Goal: Obtain resource: Obtain resource

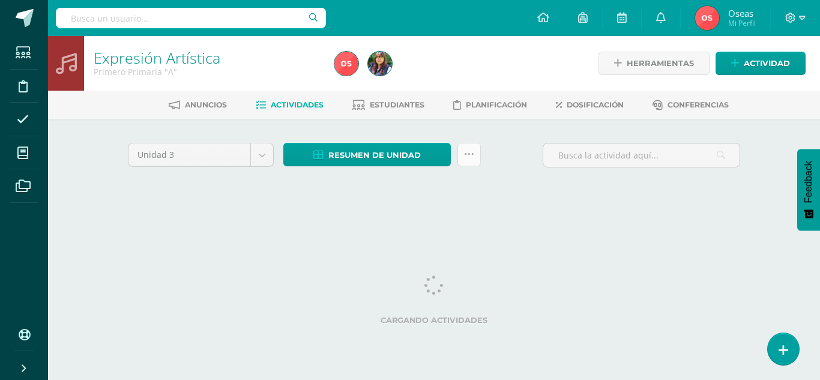
click at [475, 159] on link at bounding box center [469, 154] width 23 height 23
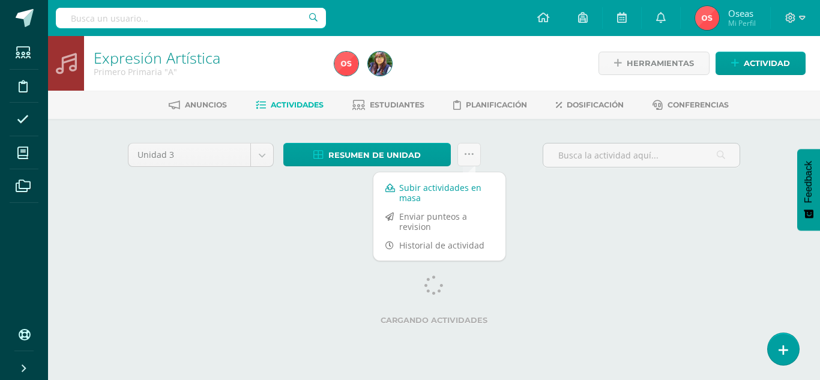
click at [452, 195] on link "Subir actividades en masa" at bounding box center [439, 192] width 132 height 29
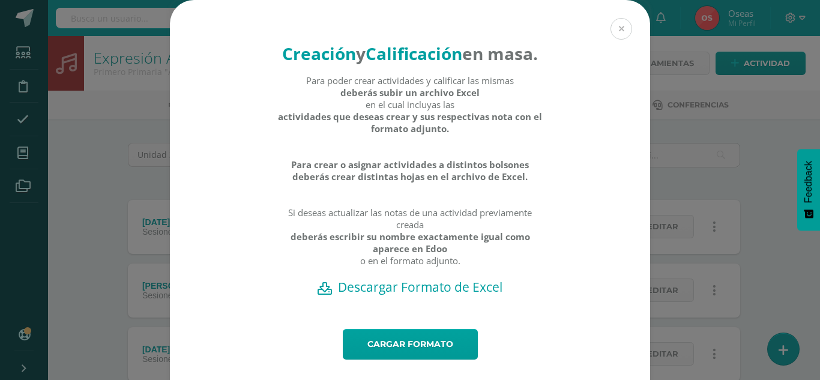
click at [611, 31] on button at bounding box center [622, 29] width 22 height 22
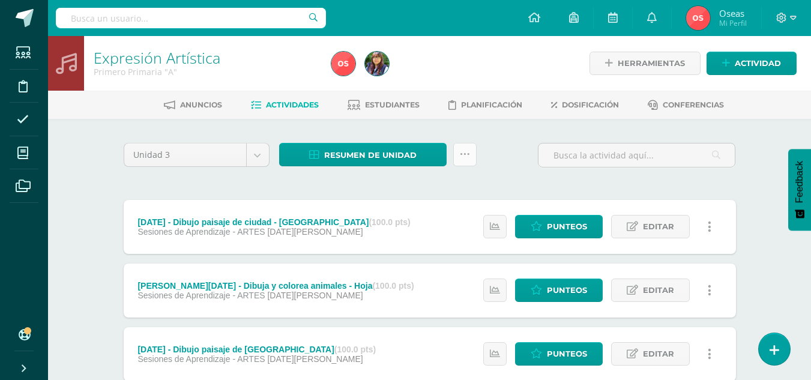
click at [468, 155] on icon at bounding box center [465, 155] width 10 height 10
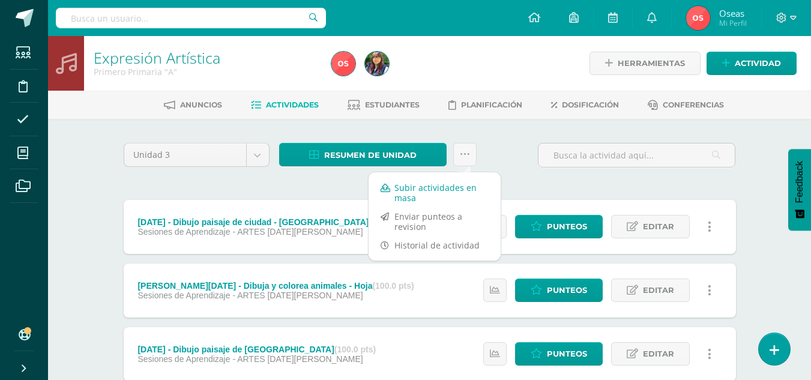
click at [464, 185] on link "Subir actividades en masa" at bounding box center [435, 192] width 132 height 29
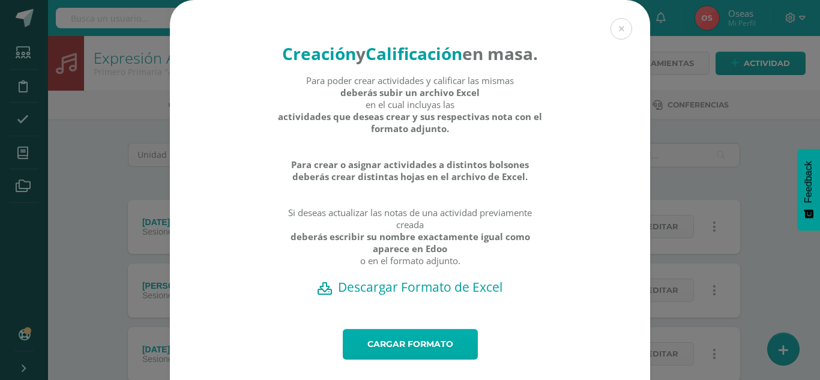
click at [447, 358] on link "Cargar formato" at bounding box center [410, 344] width 135 height 31
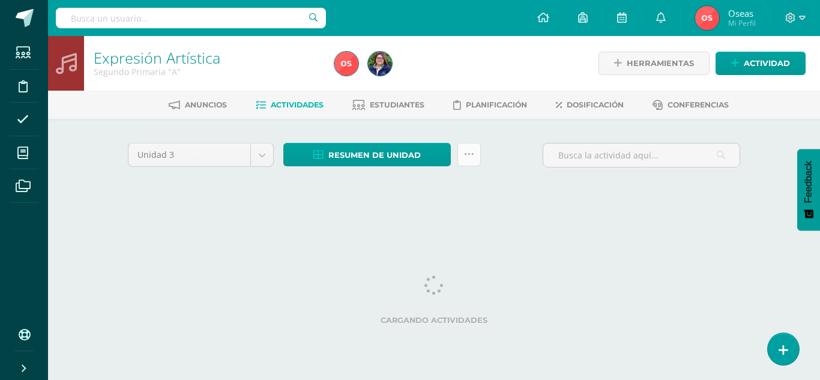
click at [473, 158] on icon at bounding box center [469, 155] width 10 height 10
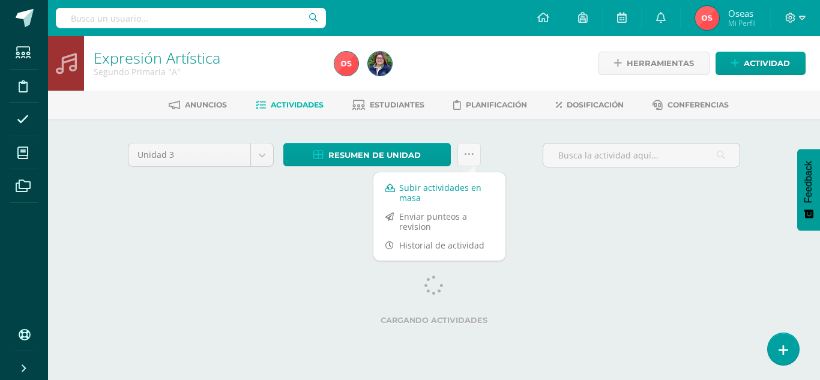
click at [455, 190] on link "Subir actividades en masa" at bounding box center [439, 192] width 132 height 29
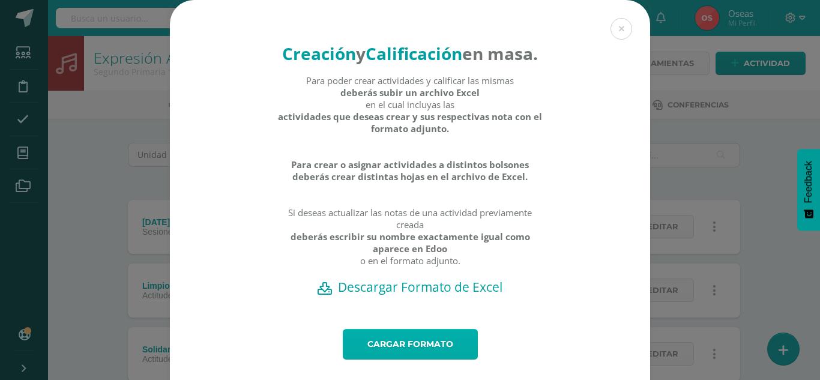
click at [420, 358] on link "Cargar formato" at bounding box center [410, 344] width 135 height 31
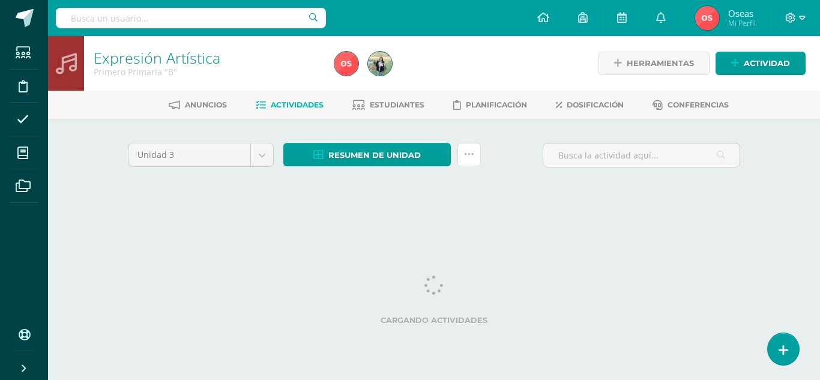
click at [468, 157] on icon at bounding box center [469, 155] width 10 height 10
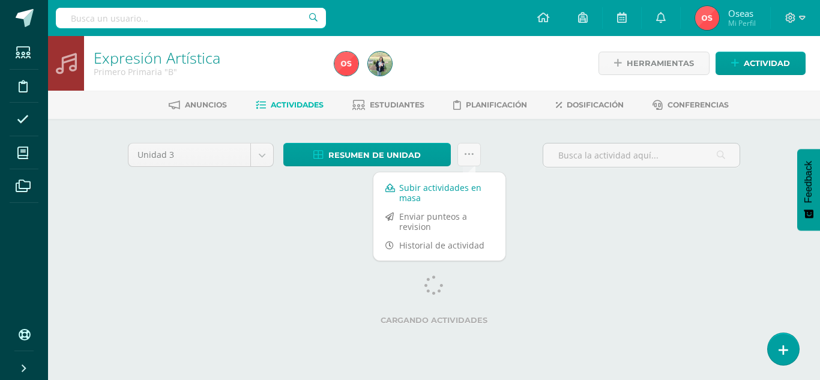
click at [450, 182] on link "Subir actividades en masa" at bounding box center [439, 192] width 132 height 29
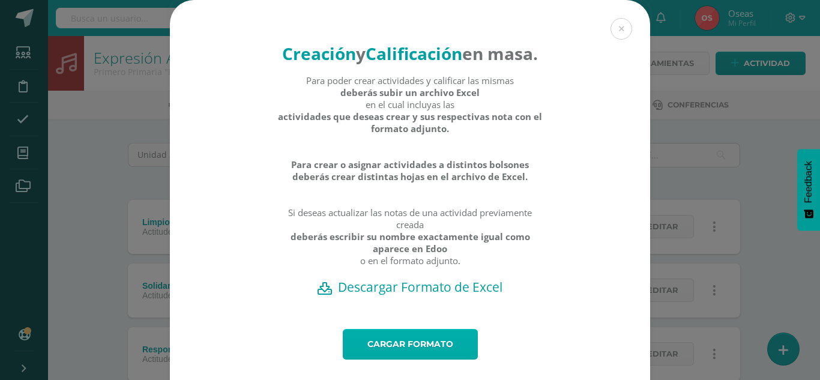
click at [408, 360] on link "Cargar formato" at bounding box center [410, 344] width 135 height 31
click at [618, 26] on button at bounding box center [622, 29] width 22 height 22
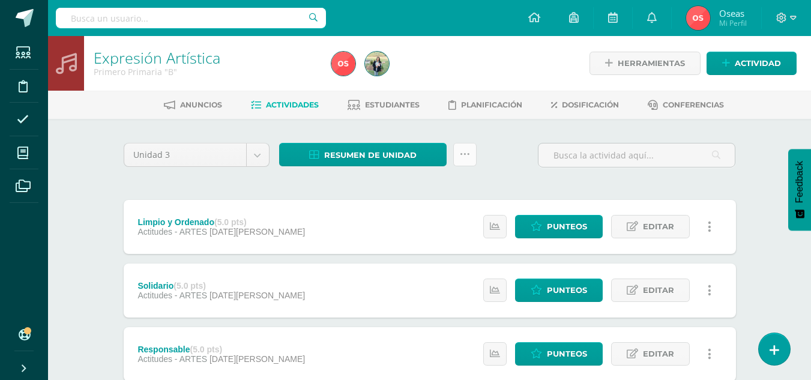
click at [463, 151] on icon at bounding box center [465, 155] width 10 height 10
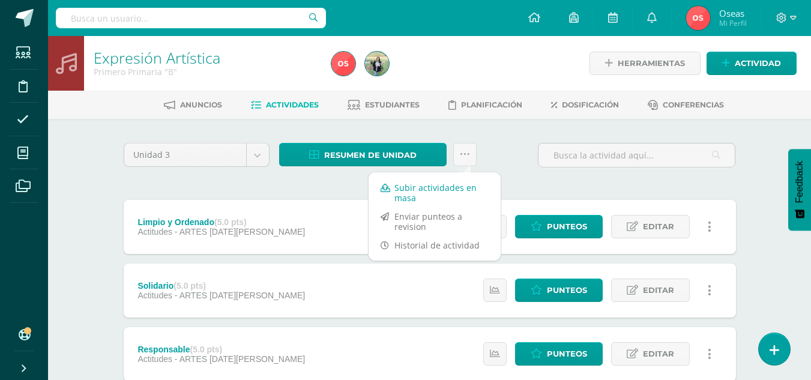
click at [432, 190] on link "Subir actividades en masa" at bounding box center [435, 192] width 132 height 29
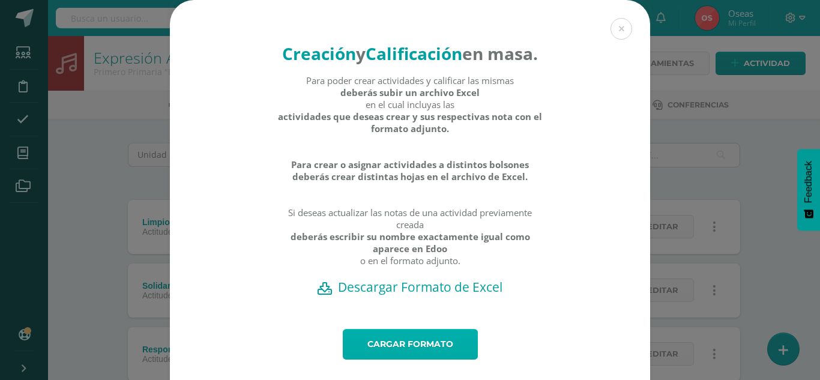
click at [399, 357] on link "Cargar formato" at bounding box center [410, 344] width 135 height 31
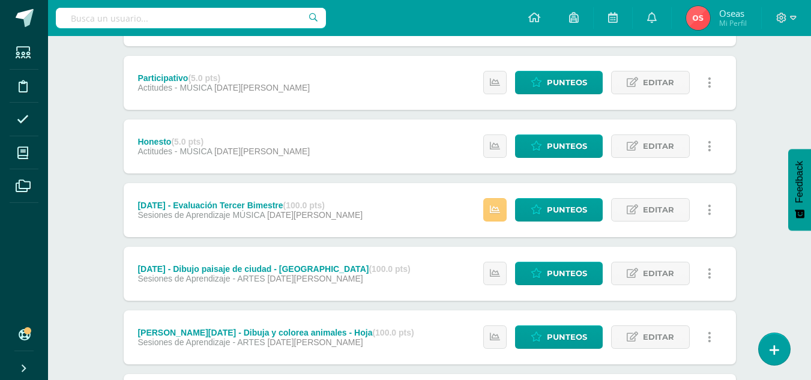
scroll to position [420, 0]
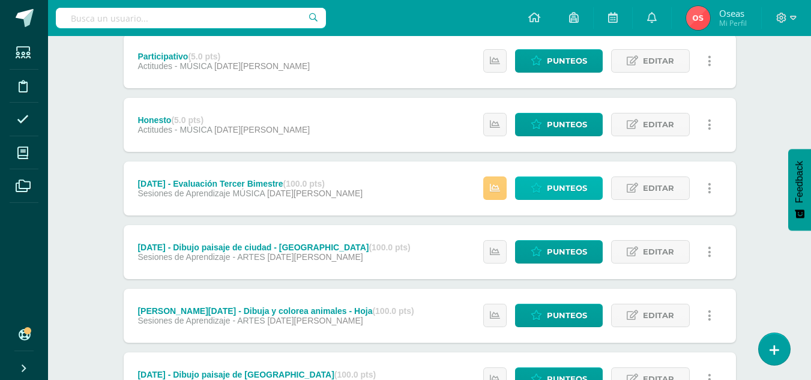
click at [555, 180] on span "Punteos" at bounding box center [567, 188] width 40 height 22
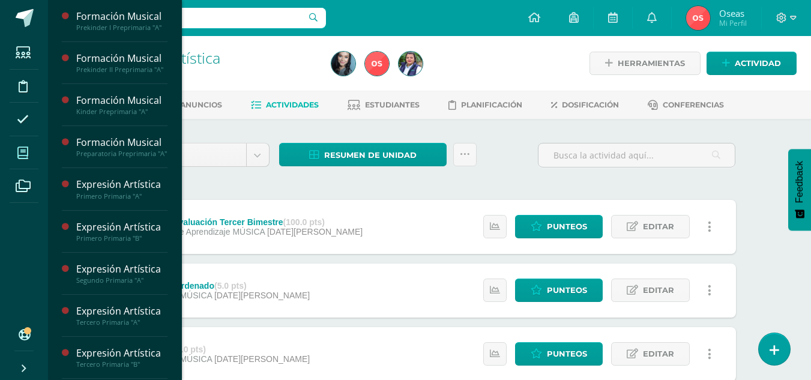
click at [21, 158] on icon at bounding box center [22, 153] width 11 height 12
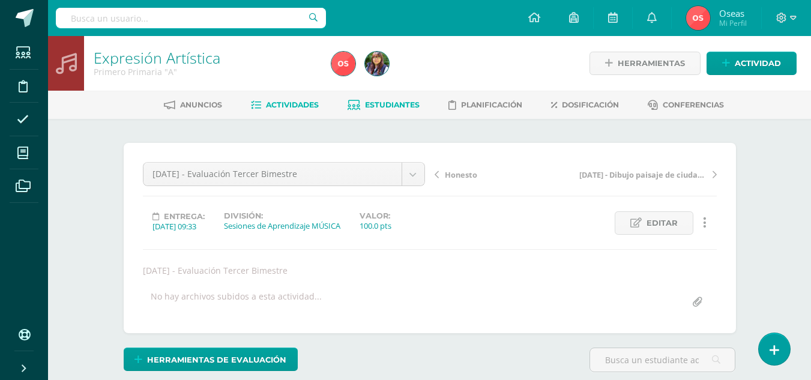
click at [420, 109] on span "Estudiantes" at bounding box center [392, 104] width 55 height 9
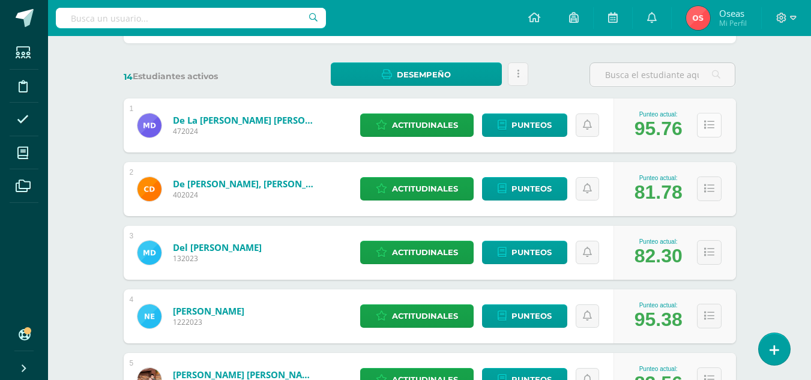
scroll to position [120, 0]
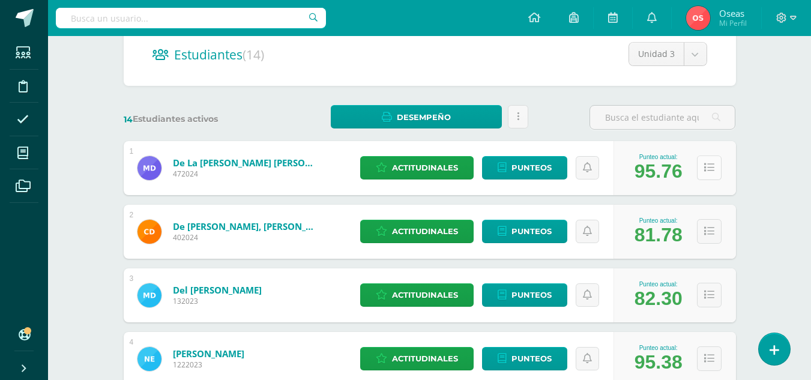
click at [708, 178] on button at bounding box center [709, 168] width 25 height 25
click at [710, 174] on button at bounding box center [709, 168] width 25 height 25
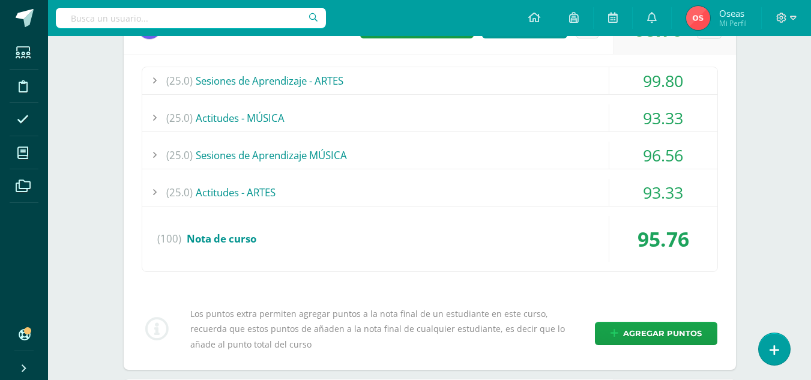
scroll to position [240, 0]
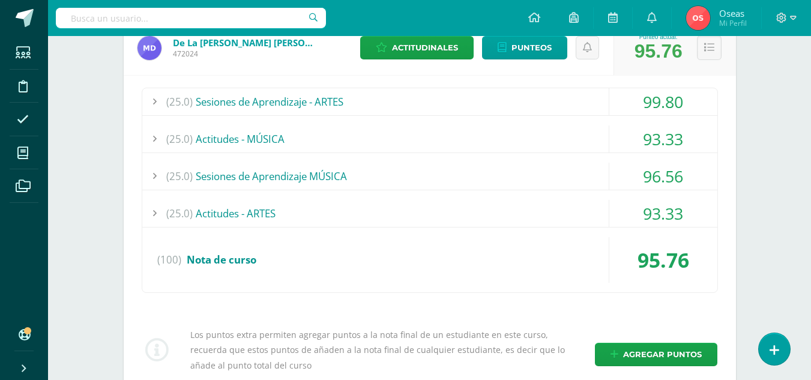
click at [154, 178] on div at bounding box center [154, 176] width 24 height 27
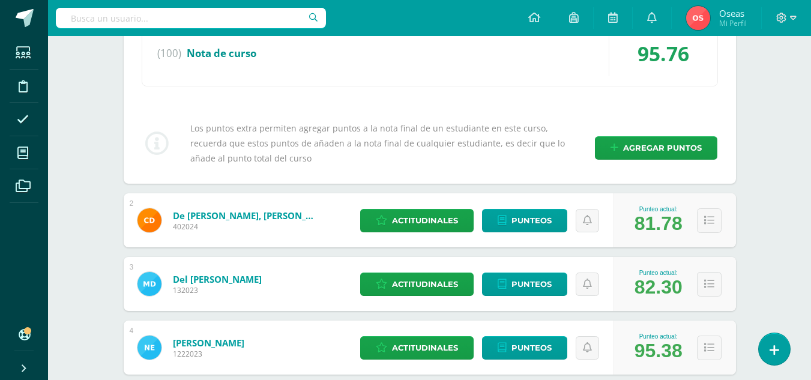
scroll to position [781, 0]
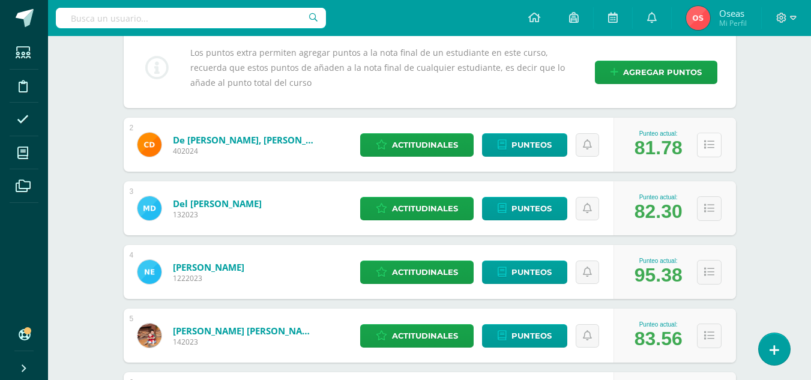
click at [704, 149] on icon at bounding box center [709, 145] width 10 height 10
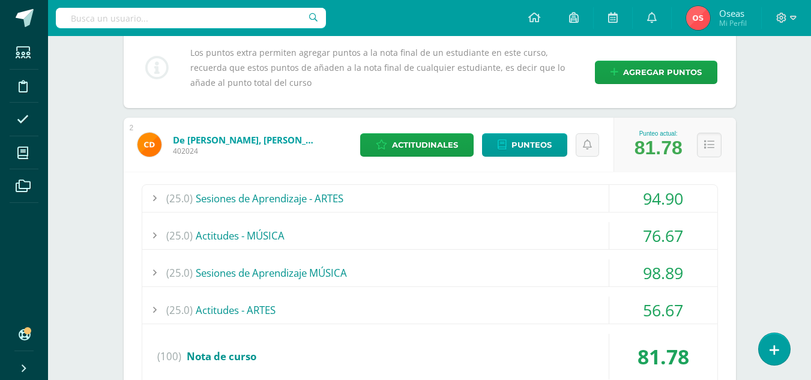
scroll to position [841, 0]
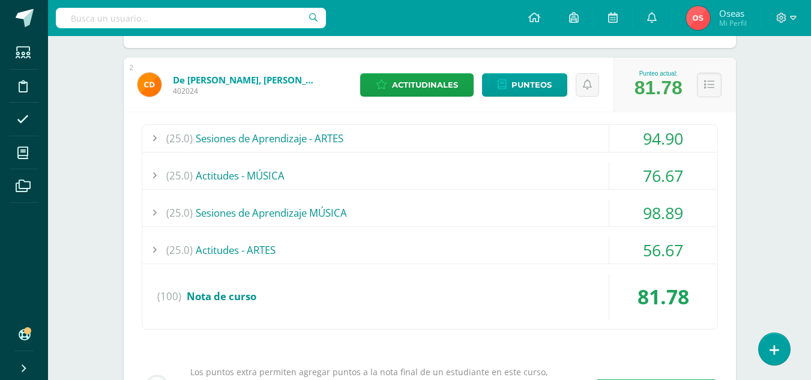
click at [156, 137] on div at bounding box center [154, 138] width 24 height 27
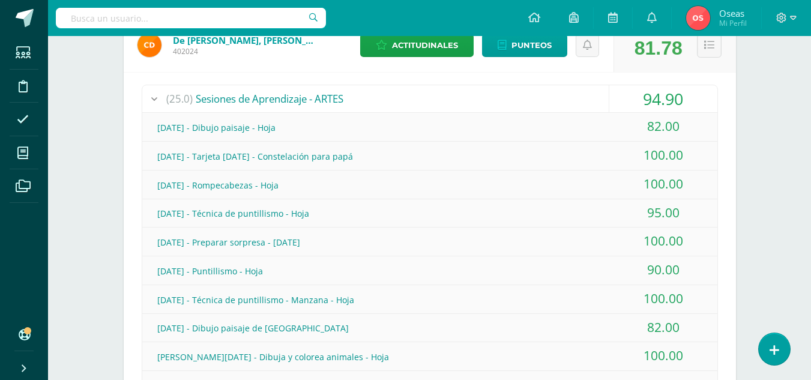
scroll to position [901, 0]
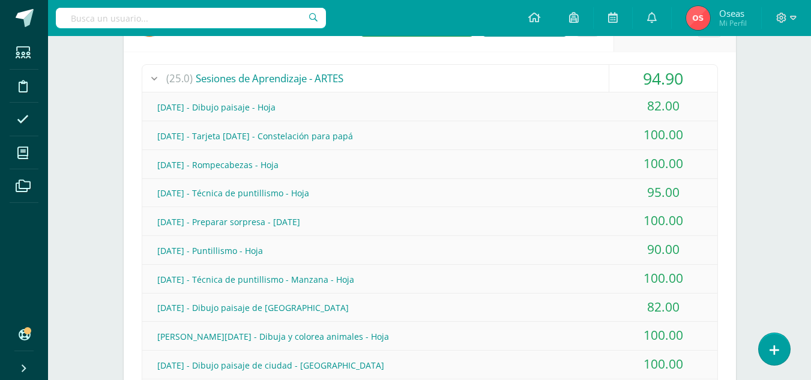
click at [150, 77] on div at bounding box center [154, 78] width 24 height 27
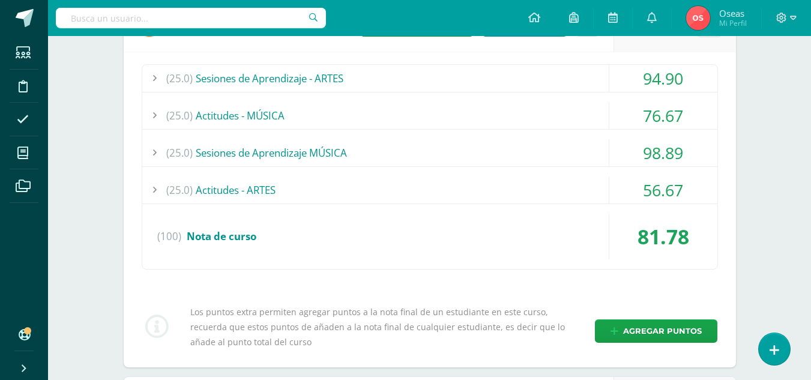
click at [158, 150] on div at bounding box center [154, 152] width 24 height 27
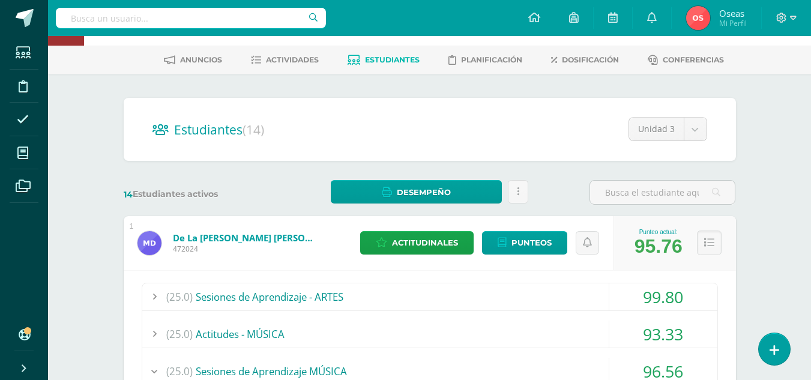
scroll to position [0, 0]
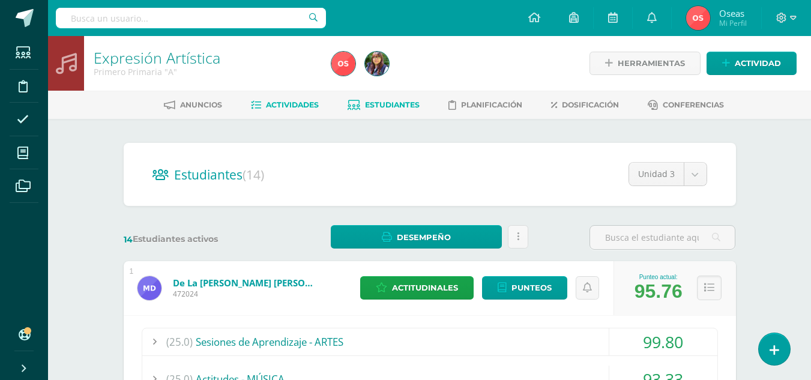
click at [281, 108] on span "Actividades" at bounding box center [292, 104] width 53 height 9
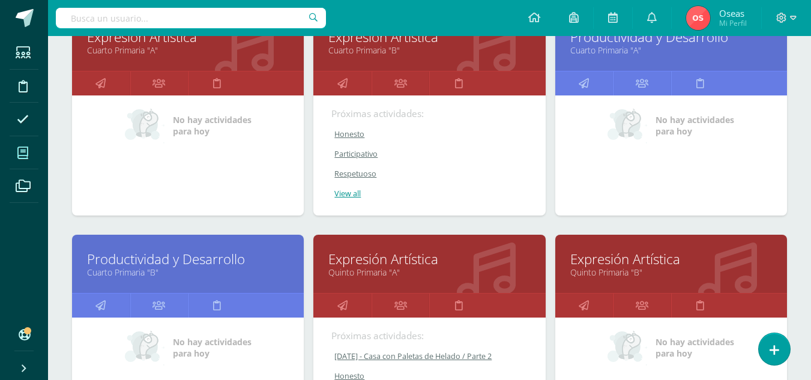
scroll to position [1066, 0]
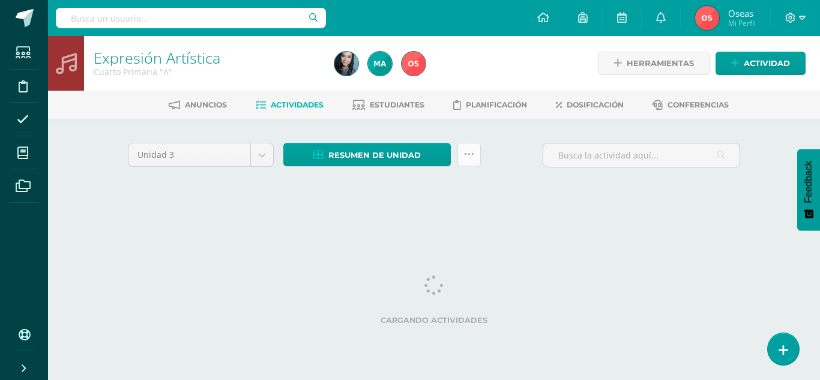
click at [474, 153] on link at bounding box center [469, 154] width 23 height 23
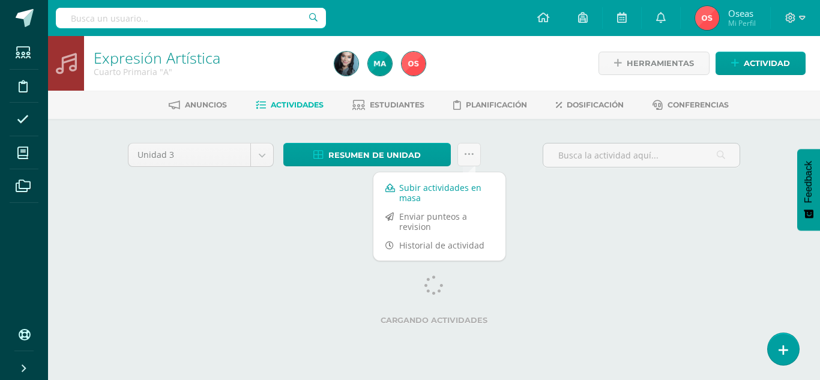
click at [459, 191] on link "Subir actividades en masa" at bounding box center [439, 192] width 132 height 29
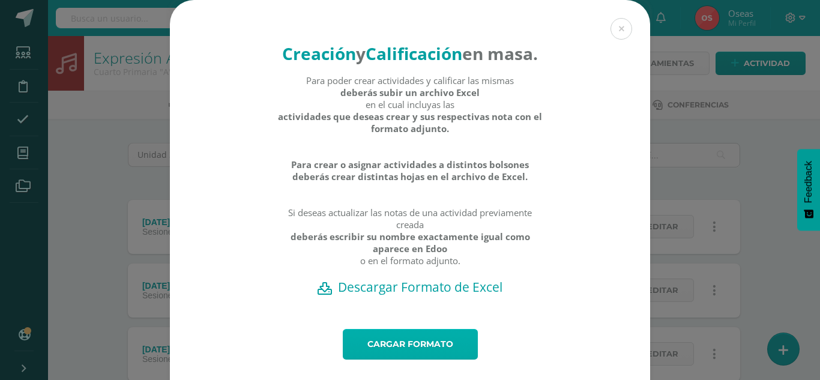
click at [448, 360] on link "Cargar formato" at bounding box center [410, 344] width 135 height 31
click at [420, 295] on h2 "Descargar Formato de Excel" at bounding box center [410, 287] width 438 height 17
click at [395, 358] on link "Cargar formato" at bounding box center [410, 344] width 135 height 31
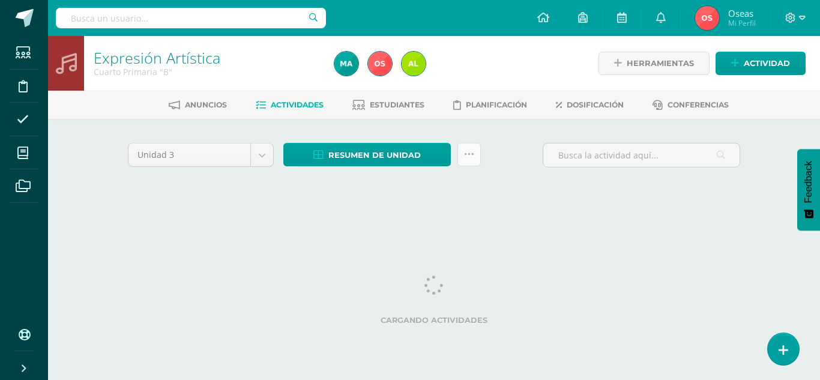
click at [467, 152] on icon at bounding box center [469, 155] width 10 height 10
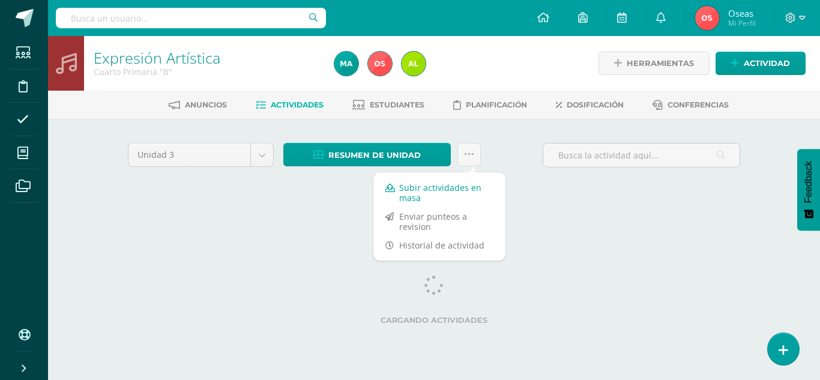
click at [463, 188] on link "Subir actividades en masa" at bounding box center [439, 192] width 132 height 29
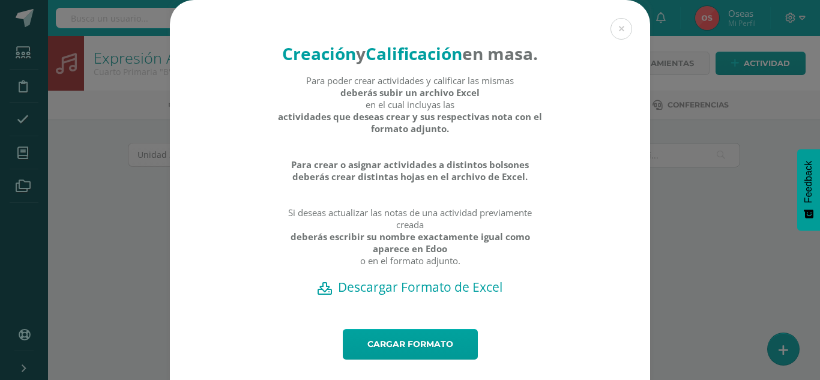
click at [438, 295] on h2 "Descargar Formato de Excel" at bounding box center [410, 287] width 438 height 17
click at [410, 359] on link "Cargar formato" at bounding box center [410, 344] width 135 height 31
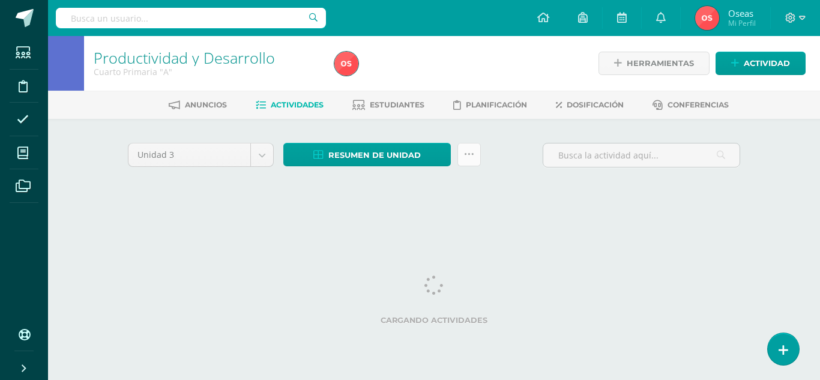
click at [469, 163] on link at bounding box center [469, 154] width 23 height 23
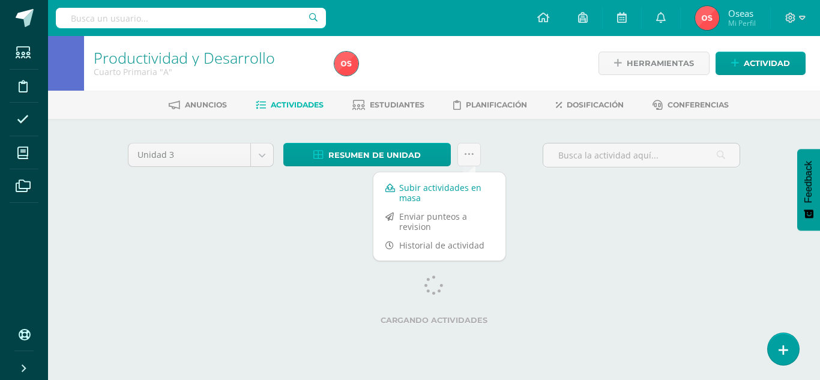
click at [465, 193] on link "Subir actividades en masa" at bounding box center [439, 192] width 132 height 29
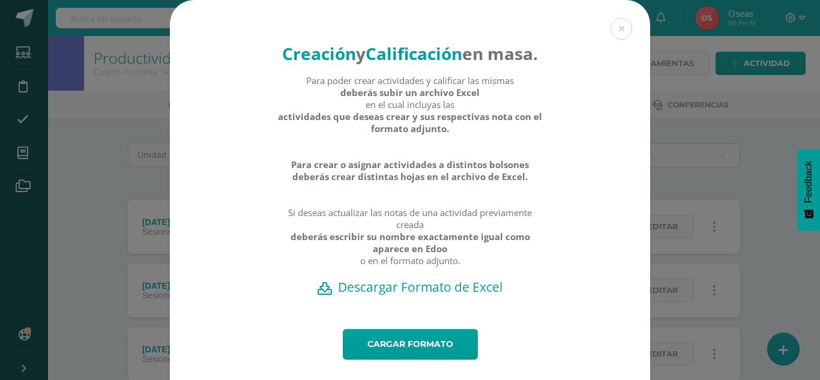
click at [445, 295] on h2 "Descargar Formato de Excel" at bounding box center [410, 287] width 438 height 17
click at [445, 360] on link "Cargar formato" at bounding box center [410, 344] width 135 height 31
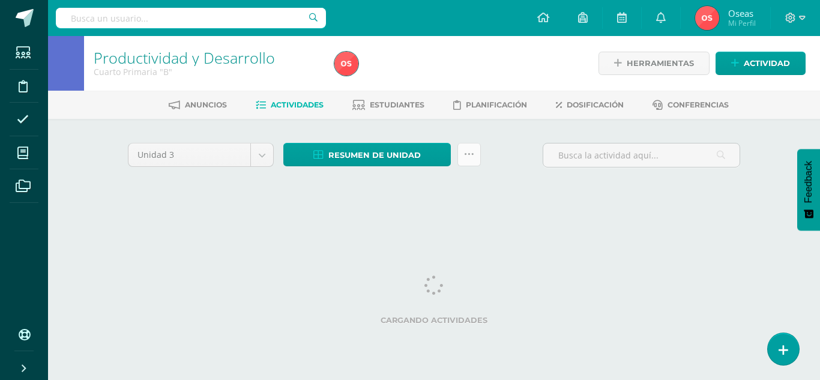
click at [477, 156] on link at bounding box center [469, 154] width 23 height 23
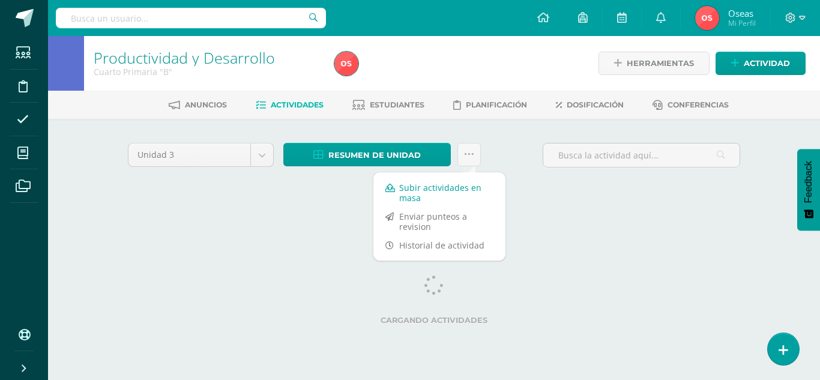
click at [473, 191] on link "Subir actividades en masa" at bounding box center [439, 192] width 132 height 29
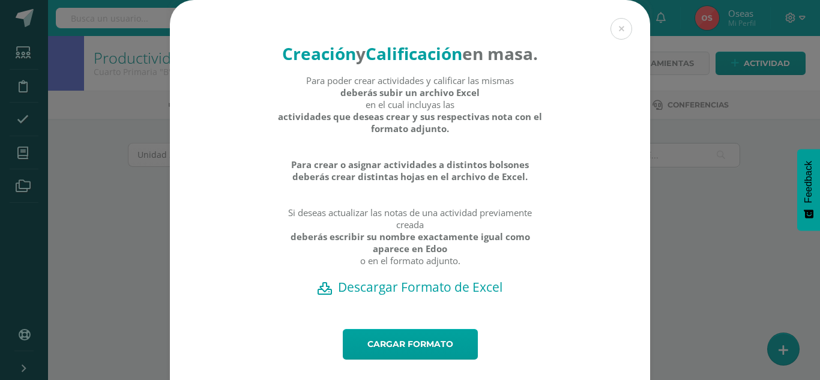
click at [471, 295] on h2 "Descargar Formato de Excel" at bounding box center [410, 287] width 438 height 17
click at [411, 357] on link "Cargar formato" at bounding box center [410, 344] width 135 height 31
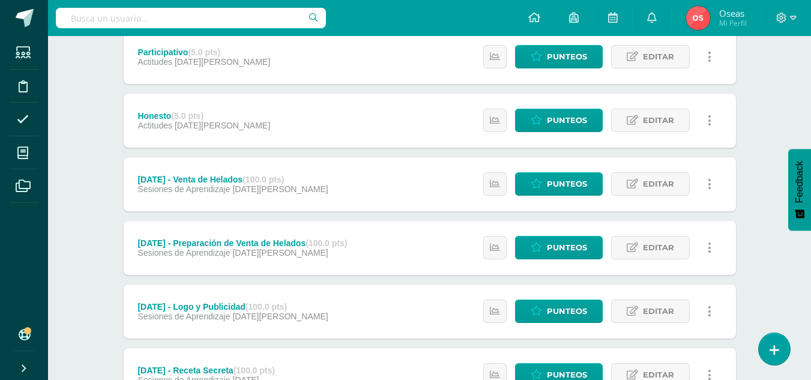
scroll to position [222, 0]
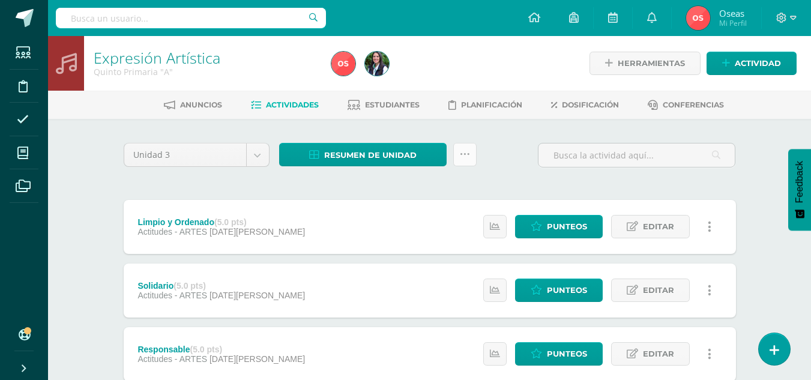
click at [465, 153] on icon at bounding box center [465, 155] width 10 height 10
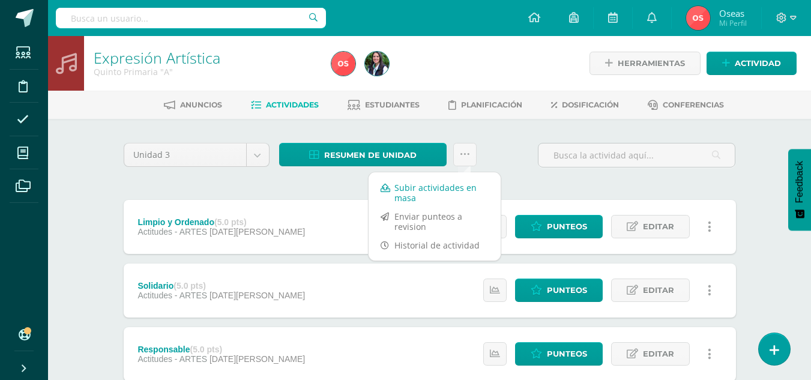
click at [452, 188] on link "Subir actividades en masa" at bounding box center [435, 192] width 132 height 29
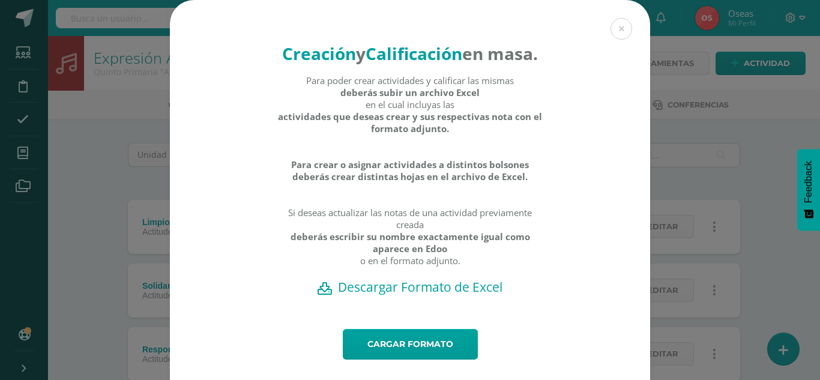
drag, startPoint x: 414, startPoint y: 308, endPoint x: 419, endPoint y: 303, distance: 6.4
click at [414, 295] on h2 "Descargar Formato de Excel" at bounding box center [410, 287] width 438 height 17
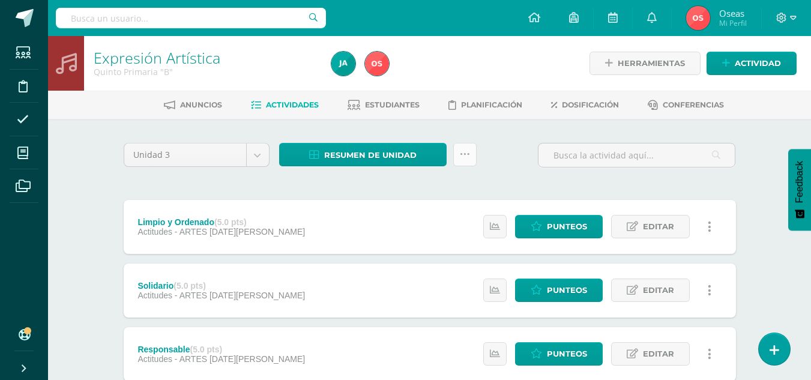
click at [468, 150] on icon at bounding box center [465, 155] width 10 height 10
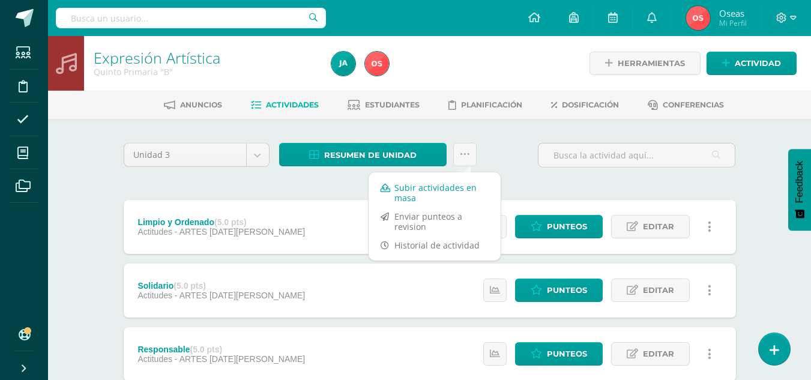
click at [462, 189] on link "Subir actividades en masa" at bounding box center [435, 192] width 132 height 29
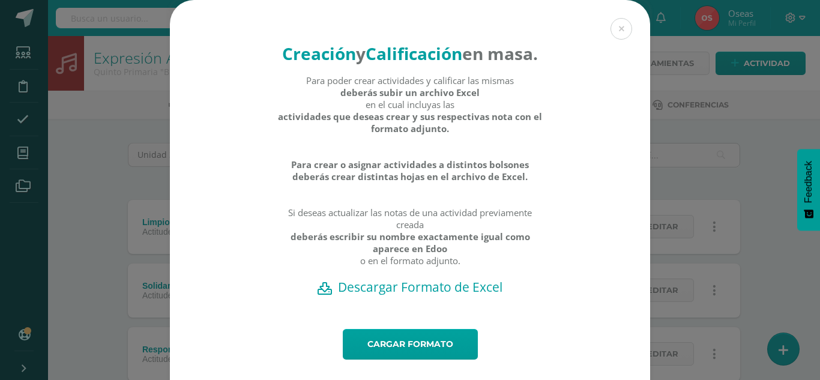
click at [437, 295] on h2 "Descargar Formato de Excel" at bounding box center [410, 287] width 438 height 17
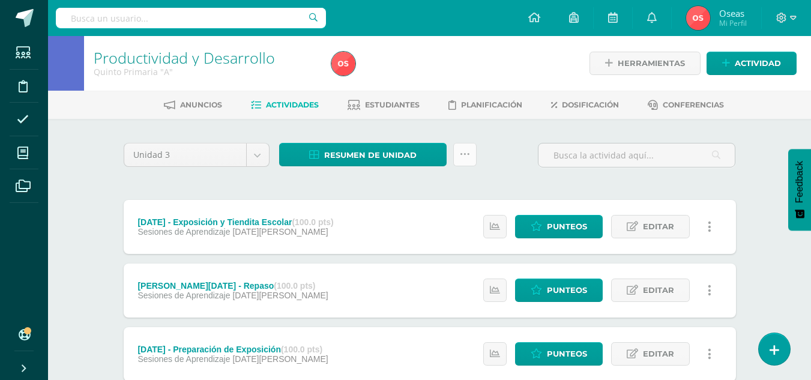
click at [465, 148] on link at bounding box center [464, 154] width 23 height 23
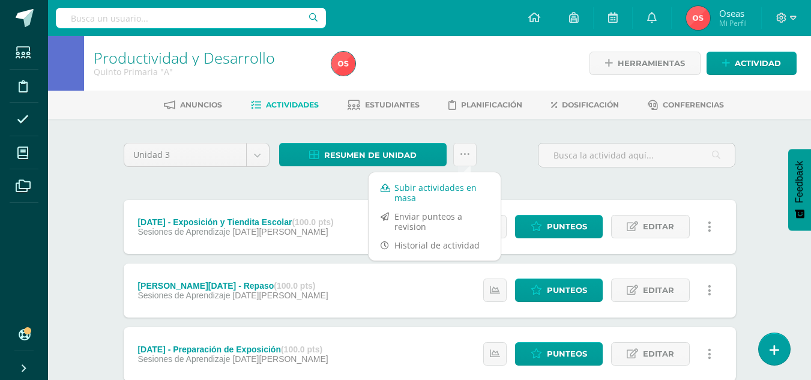
click at [453, 194] on link "Subir actividades en masa" at bounding box center [435, 192] width 132 height 29
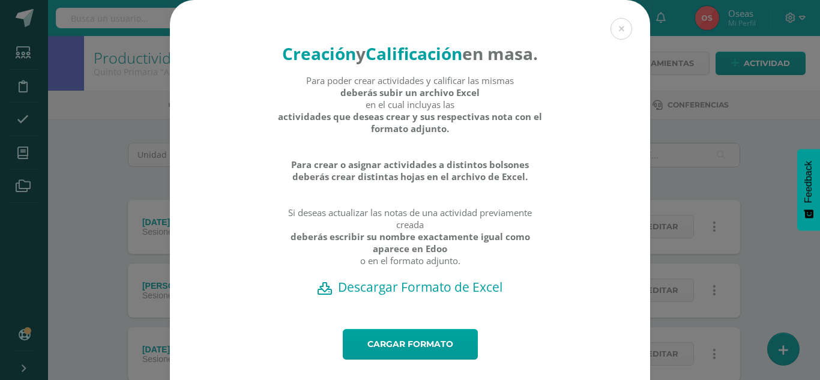
click at [449, 295] on h2 "Descargar Formato de Excel" at bounding box center [410, 287] width 438 height 17
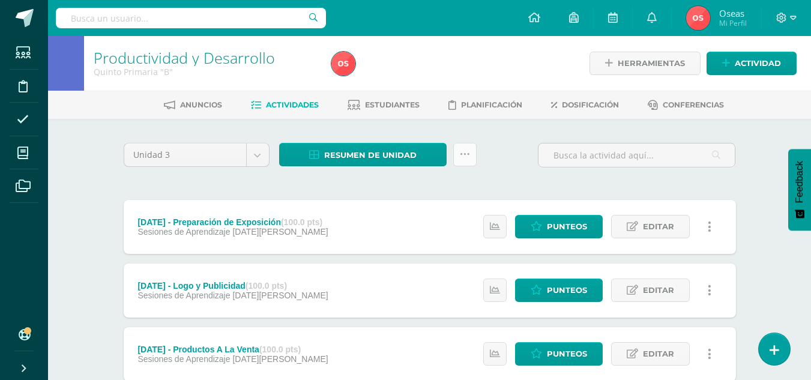
click at [457, 148] on link at bounding box center [464, 154] width 23 height 23
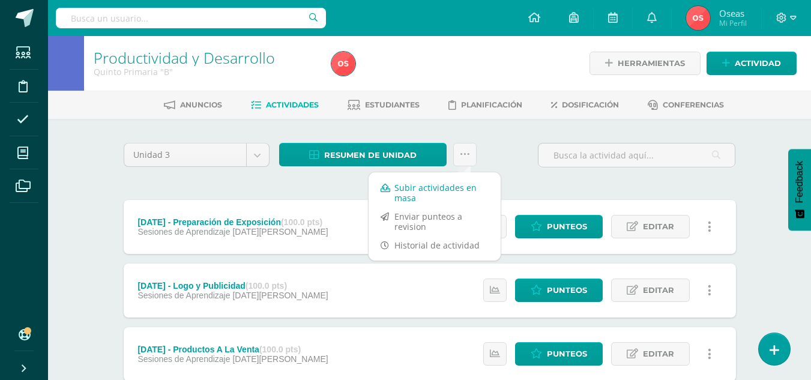
click at [454, 189] on link "Subir actividades en masa" at bounding box center [435, 192] width 132 height 29
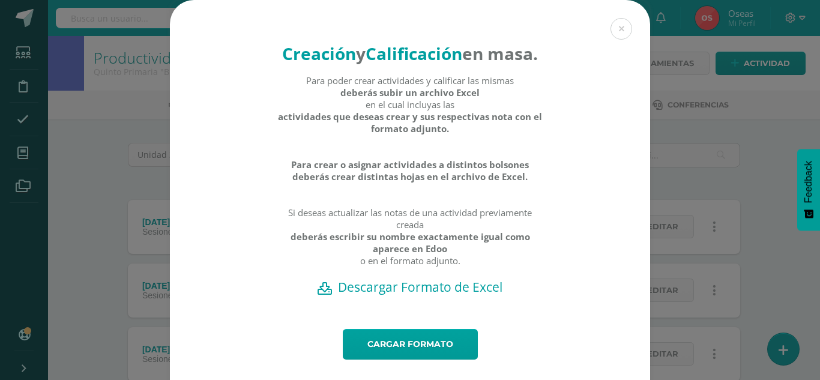
click at [469, 295] on h2 "Descargar Formato de Excel" at bounding box center [410, 287] width 438 height 17
click at [434, 357] on link "Cargar formato" at bounding box center [410, 344] width 135 height 31
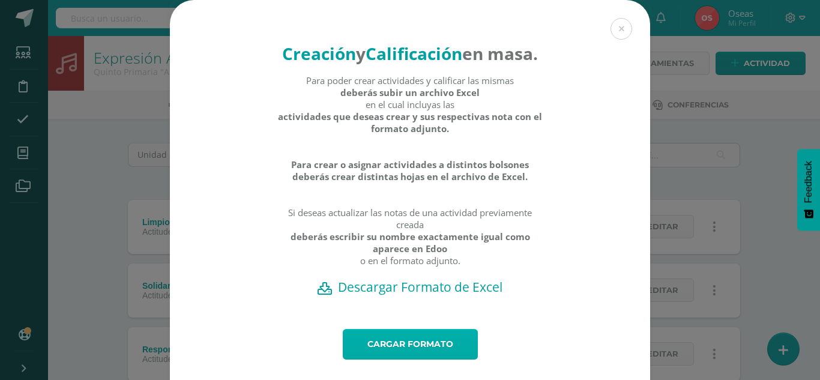
click at [401, 360] on link "Cargar formato" at bounding box center [410, 344] width 135 height 31
click at [434, 360] on link "Cargar formato" at bounding box center [410, 344] width 135 height 31
click at [423, 360] on link "Cargar formato" at bounding box center [410, 344] width 135 height 31
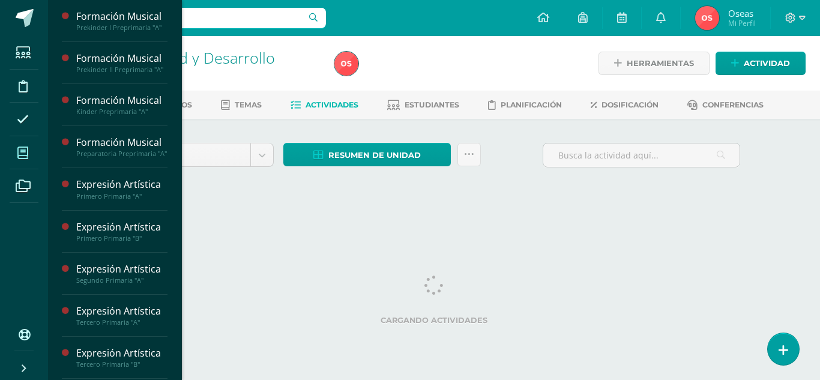
click at [31, 155] on span at bounding box center [23, 152] width 27 height 27
click at [31, 154] on span at bounding box center [23, 152] width 27 height 27
click at [28, 154] on icon at bounding box center [22, 153] width 11 height 12
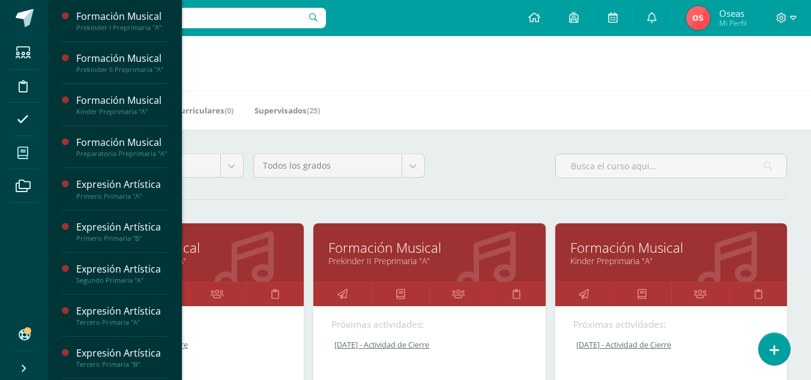
click at [38, 153] on link "Mis cursos" at bounding box center [24, 153] width 29 height 34
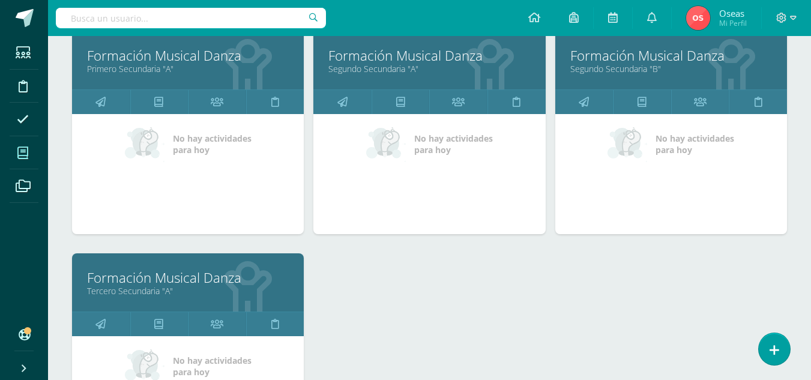
scroll to position [1726, 0]
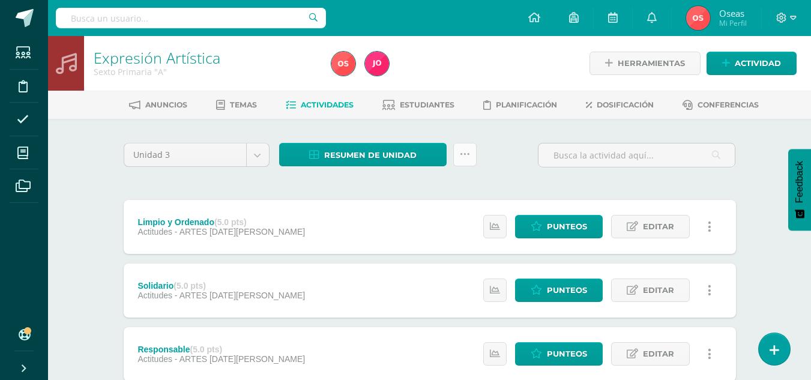
click at [464, 156] on icon at bounding box center [465, 155] width 10 height 10
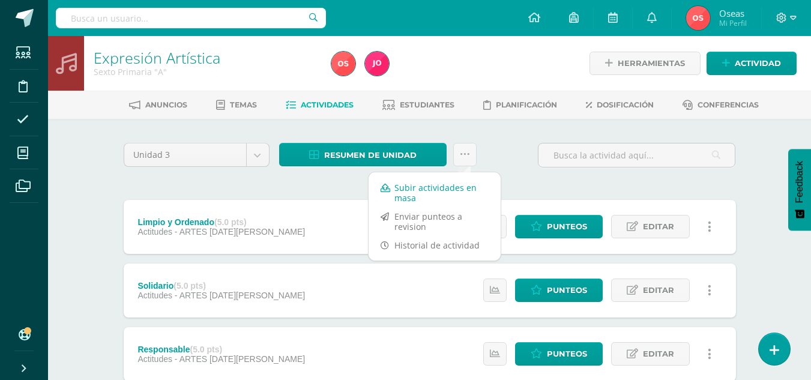
click at [449, 193] on link "Subir actividades en masa" at bounding box center [435, 192] width 132 height 29
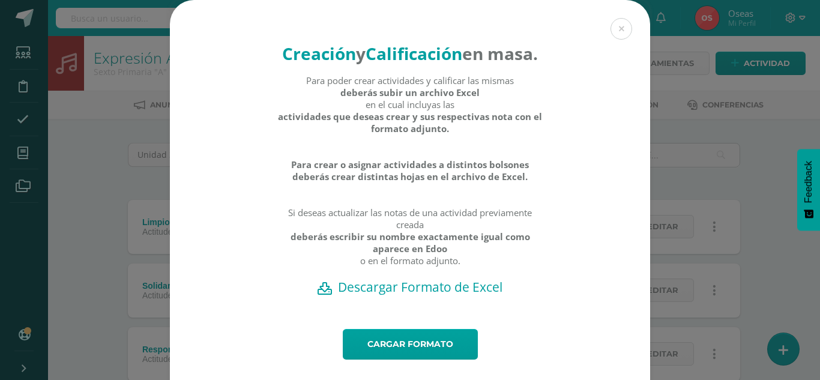
click at [417, 295] on h2 "Descargar Formato de Excel" at bounding box center [410, 287] width 438 height 17
click at [419, 358] on link "Cargar formato" at bounding box center [410, 344] width 135 height 31
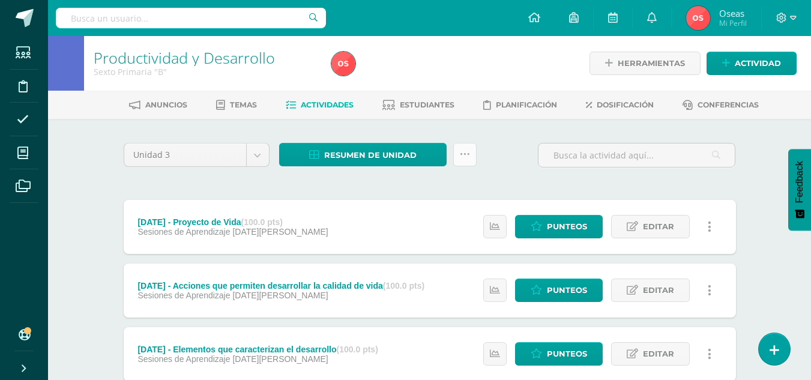
click at [461, 158] on icon at bounding box center [465, 155] width 10 height 10
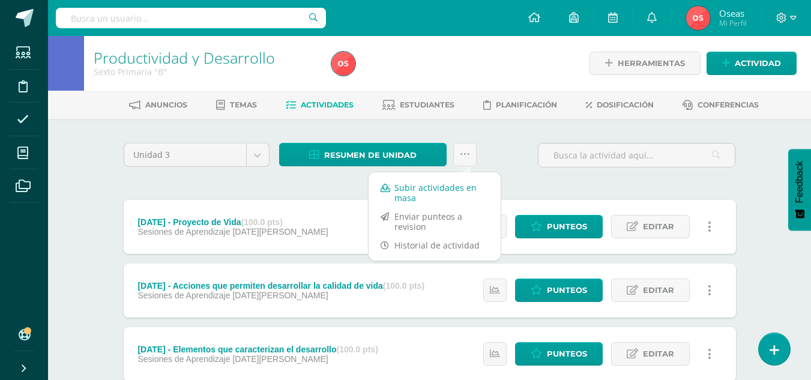
click at [446, 187] on link "Subir actividades en masa" at bounding box center [435, 192] width 132 height 29
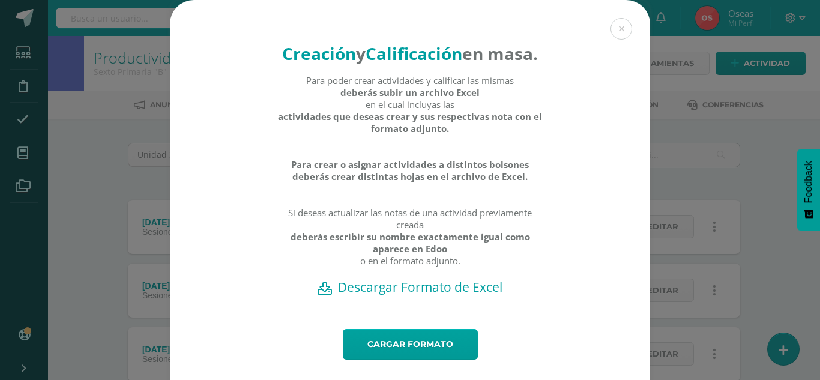
click at [470, 295] on h2 "Descargar Formato de Excel" at bounding box center [410, 287] width 438 height 17
click at [438, 360] on link "Cargar formato" at bounding box center [410, 344] width 135 height 31
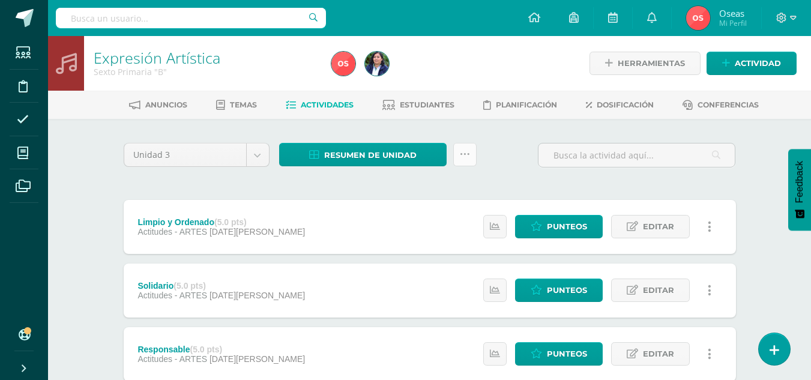
click at [473, 154] on link at bounding box center [464, 154] width 23 height 23
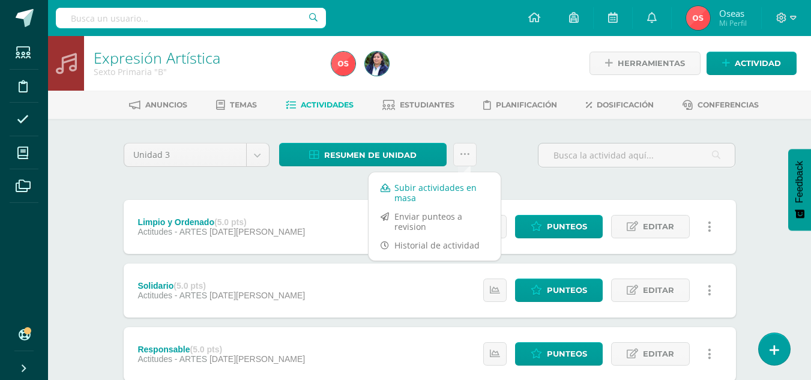
click at [464, 188] on link "Subir actividades en masa" at bounding box center [435, 192] width 132 height 29
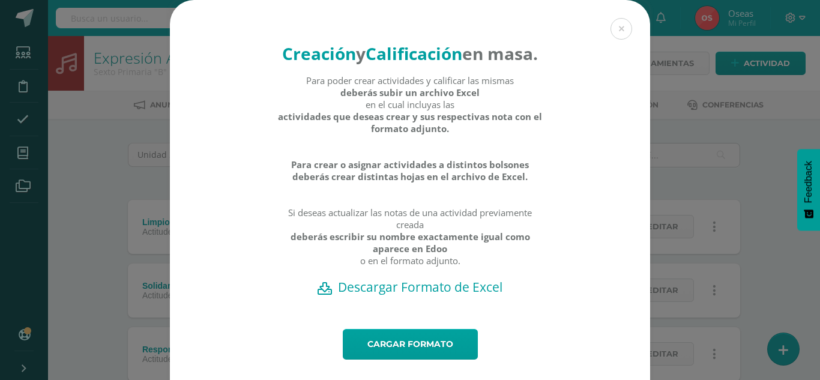
click at [451, 295] on h2 "Descargar Formato de Excel" at bounding box center [410, 287] width 438 height 17
click at [412, 360] on link "Cargar formato" at bounding box center [410, 344] width 135 height 31
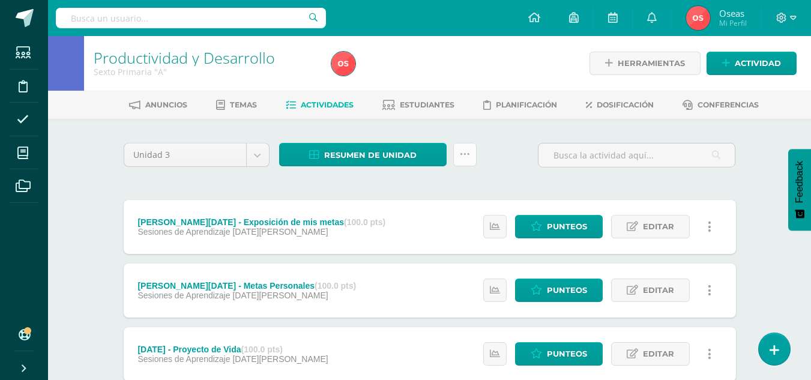
click at [467, 162] on link at bounding box center [464, 154] width 23 height 23
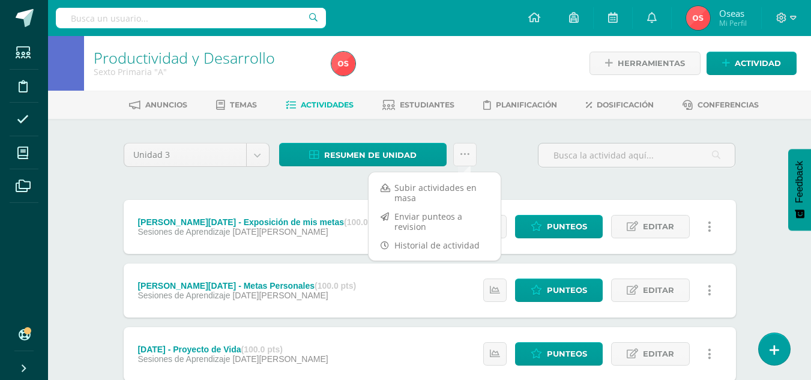
click at [452, 187] on link "Subir actividades en masa" at bounding box center [435, 192] width 132 height 29
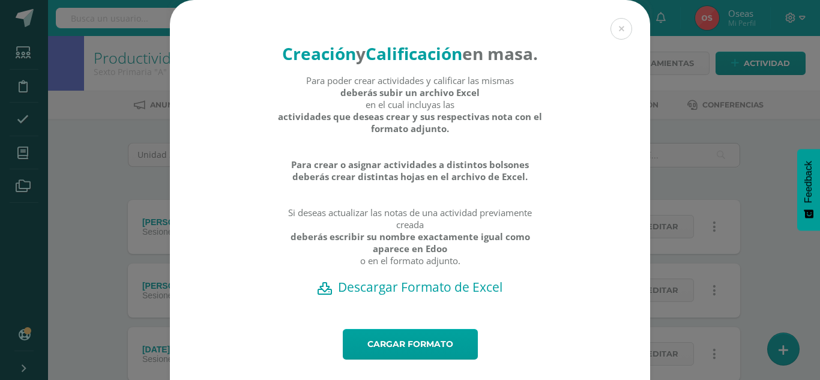
click at [451, 295] on h2 "Descargar Formato de Excel" at bounding box center [410, 287] width 438 height 17
click at [389, 360] on link "Cargar formato" at bounding box center [410, 344] width 135 height 31
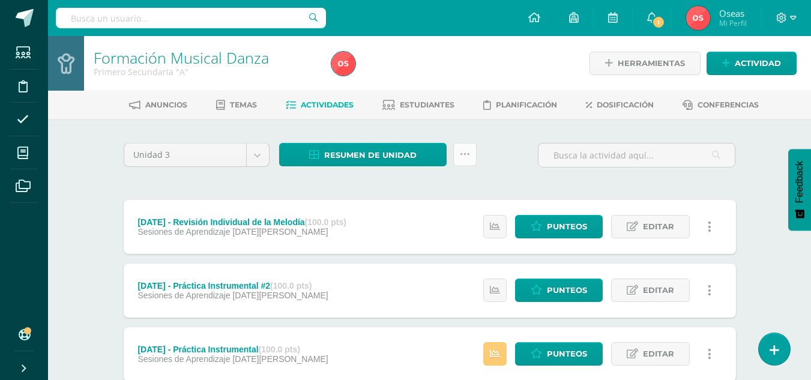
click at [471, 151] on link at bounding box center [464, 154] width 23 height 23
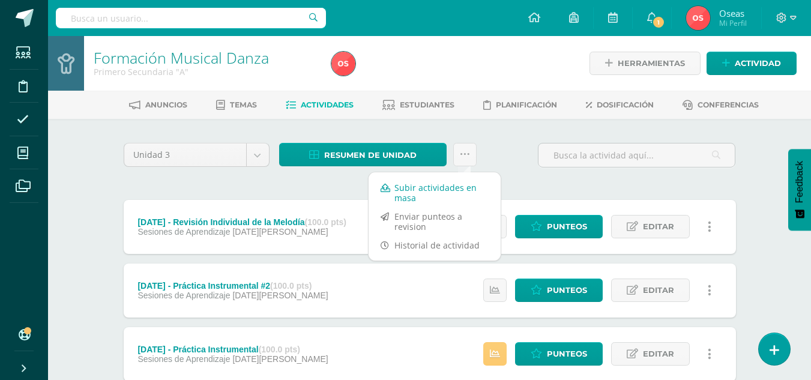
click at [455, 182] on link "Subir actividades en masa" at bounding box center [435, 192] width 132 height 29
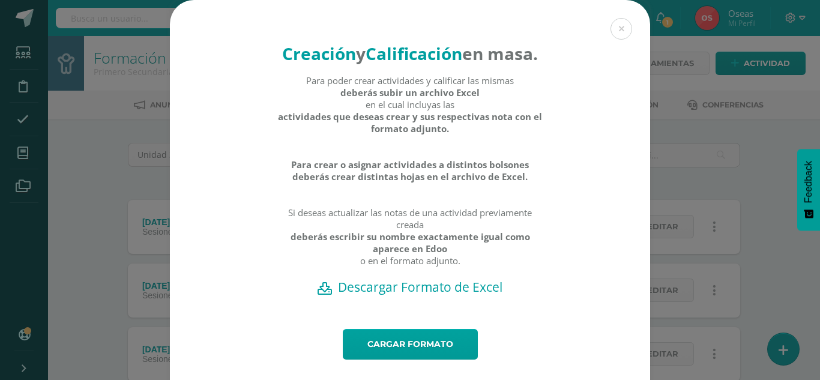
click at [425, 295] on h2 "Descargar Formato de Excel" at bounding box center [410, 287] width 438 height 17
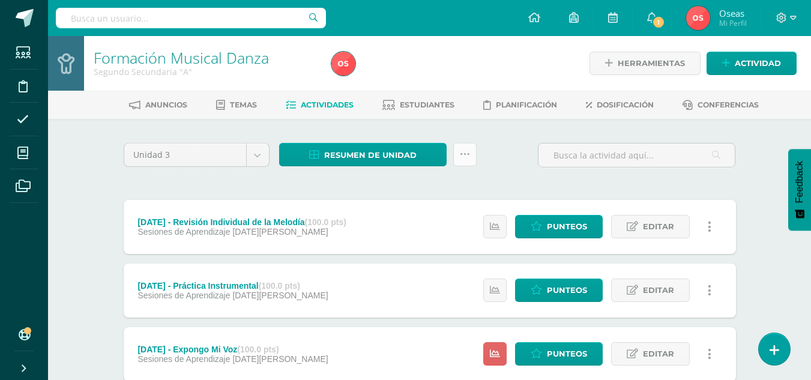
click at [467, 160] on link at bounding box center [464, 154] width 23 height 23
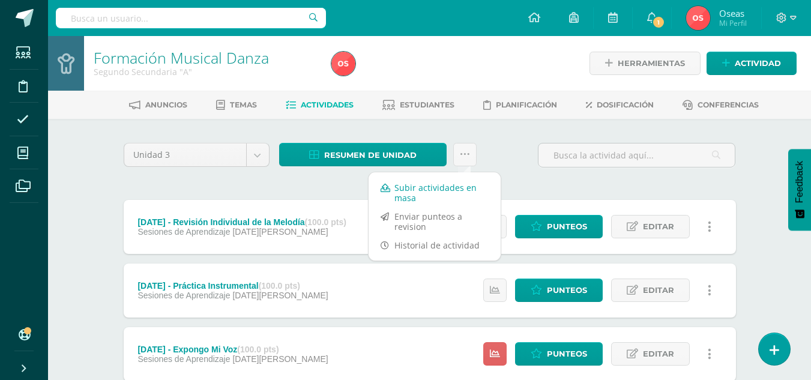
click at [462, 183] on link "Subir actividades en masa" at bounding box center [435, 192] width 132 height 29
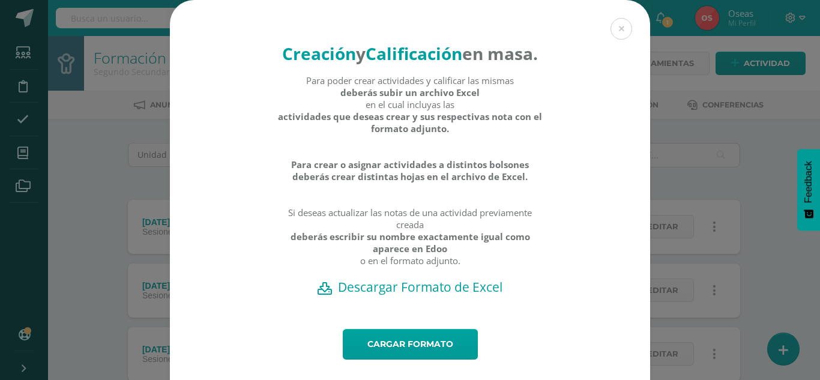
click at [426, 295] on h2 "Descargar Formato de Excel" at bounding box center [410, 287] width 438 height 17
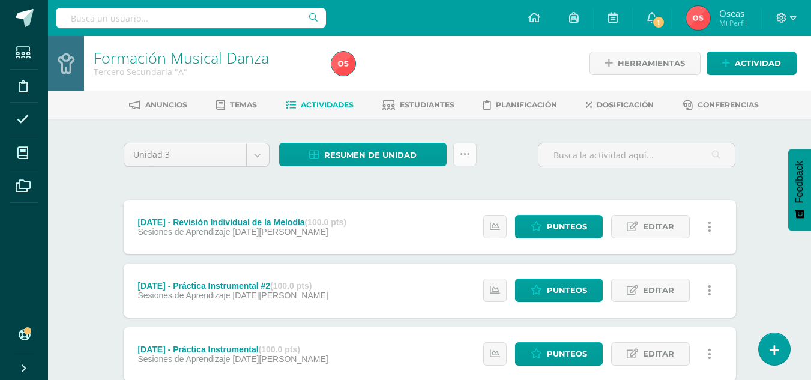
click at [464, 157] on icon at bounding box center [465, 155] width 10 height 10
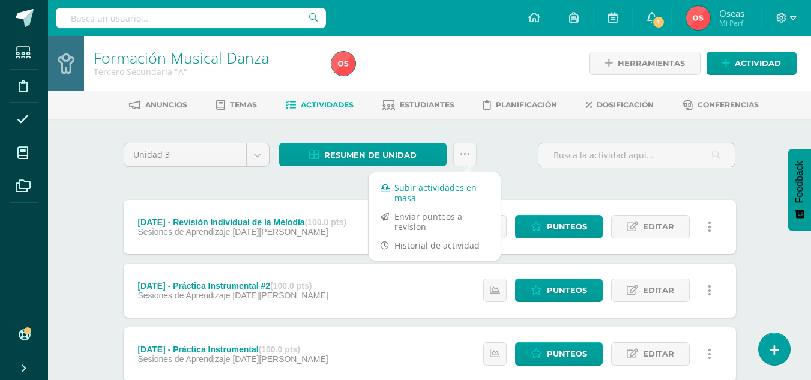
click at [455, 182] on link "Subir actividades en masa" at bounding box center [435, 192] width 132 height 29
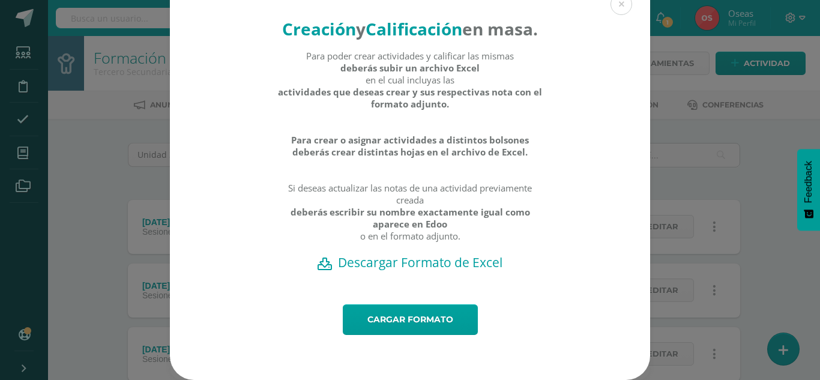
scroll to position [47, 0]
click at [436, 261] on h2 "Descargar Formato de Excel" at bounding box center [410, 262] width 438 height 17
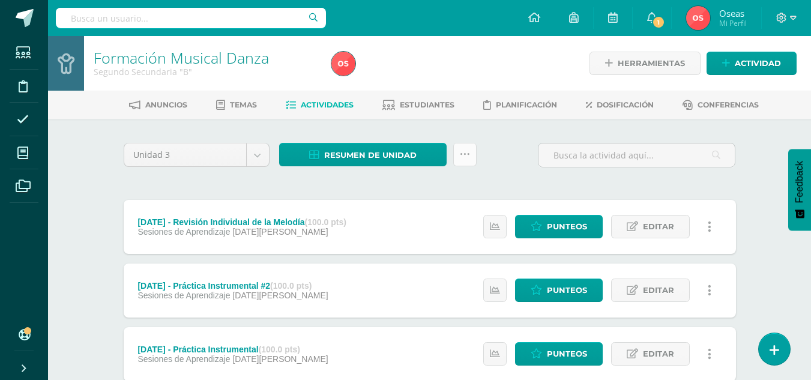
click at [470, 163] on link at bounding box center [464, 154] width 23 height 23
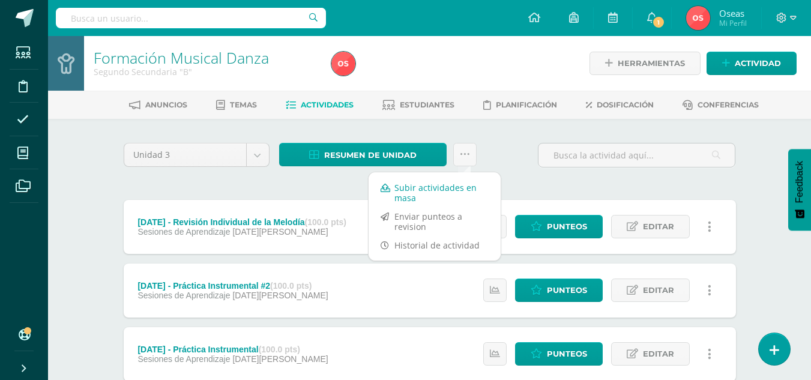
click at [465, 188] on link "Subir actividades en masa" at bounding box center [435, 192] width 132 height 29
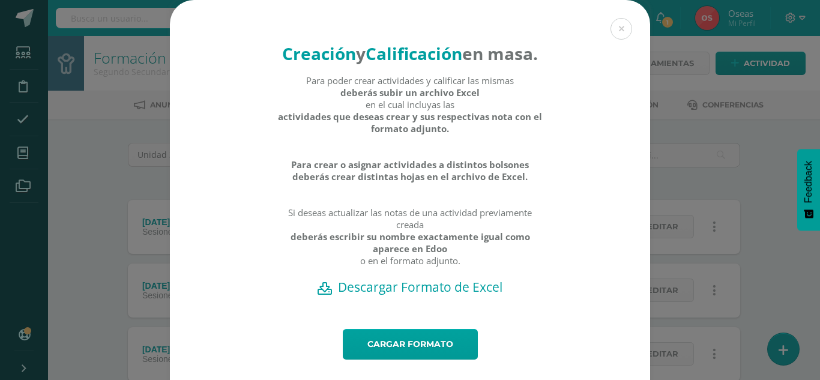
click at [438, 295] on h2 "Descargar Formato de Excel" at bounding box center [410, 287] width 438 height 17
